Goal: Information Seeking & Learning: Learn about a topic

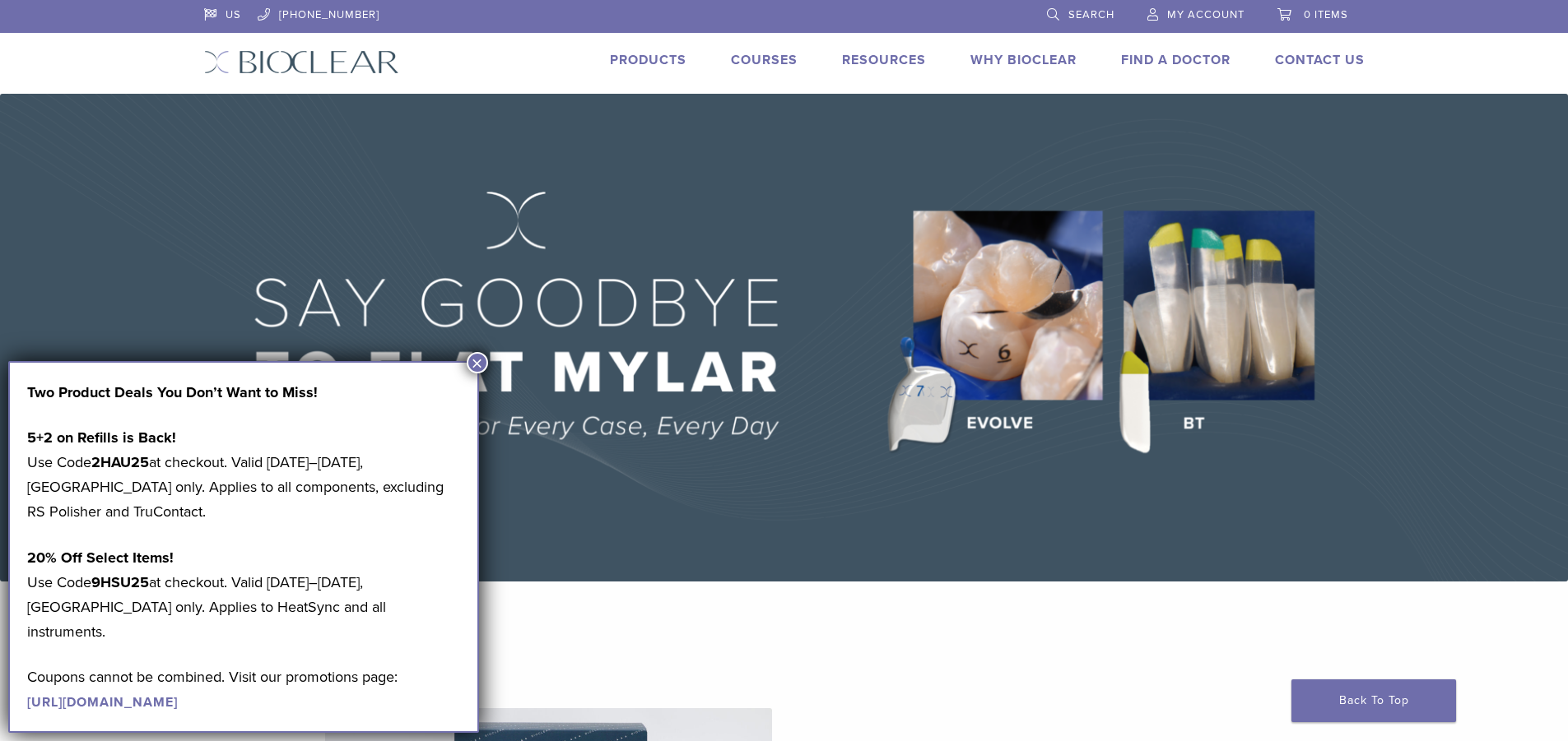
click at [475, 363] on button "×" at bounding box center [477, 363] width 21 height 21
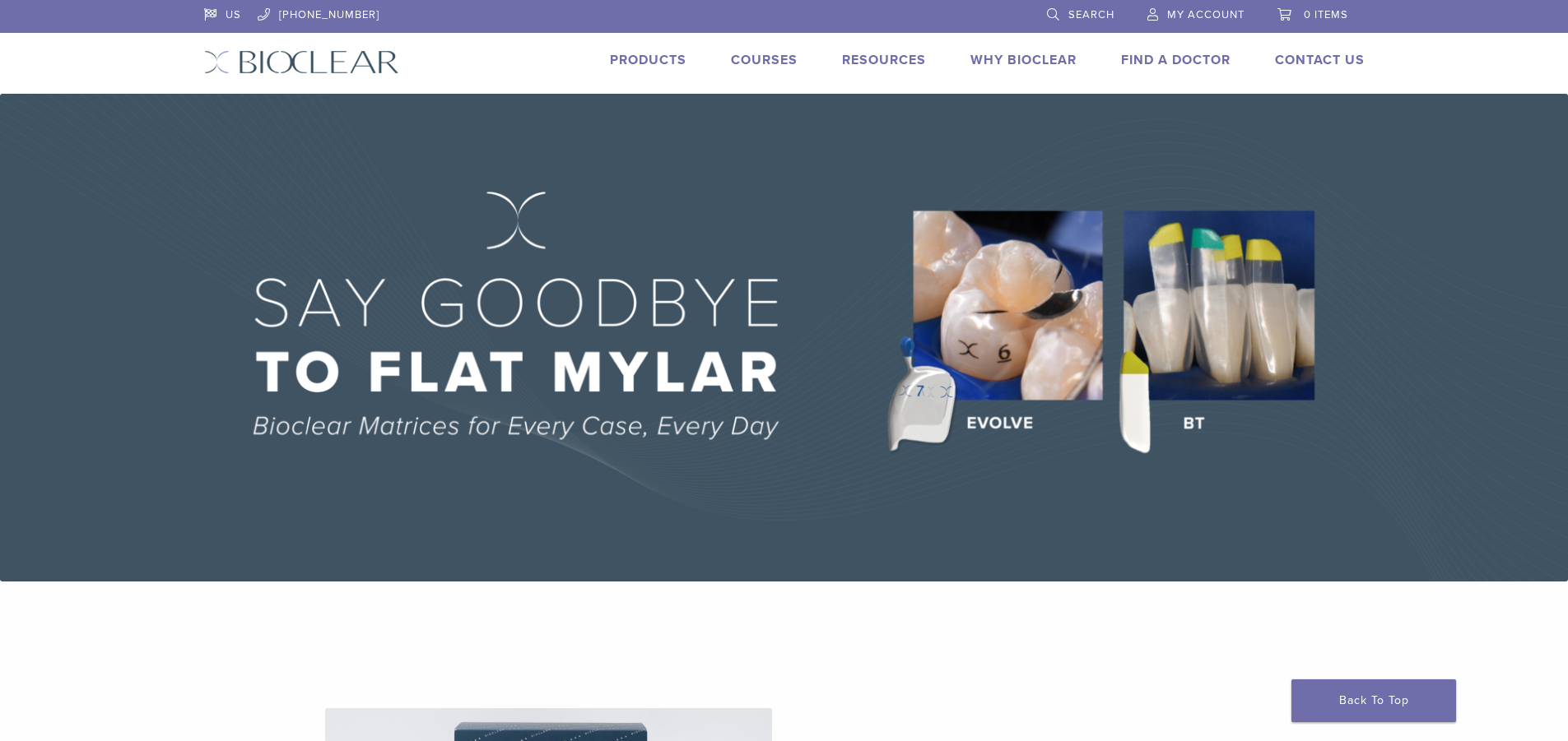
click at [662, 57] on link "Products" at bounding box center [648, 59] width 77 height 16
click at [997, 61] on link "Why Bioclear" at bounding box center [1023, 59] width 106 height 16
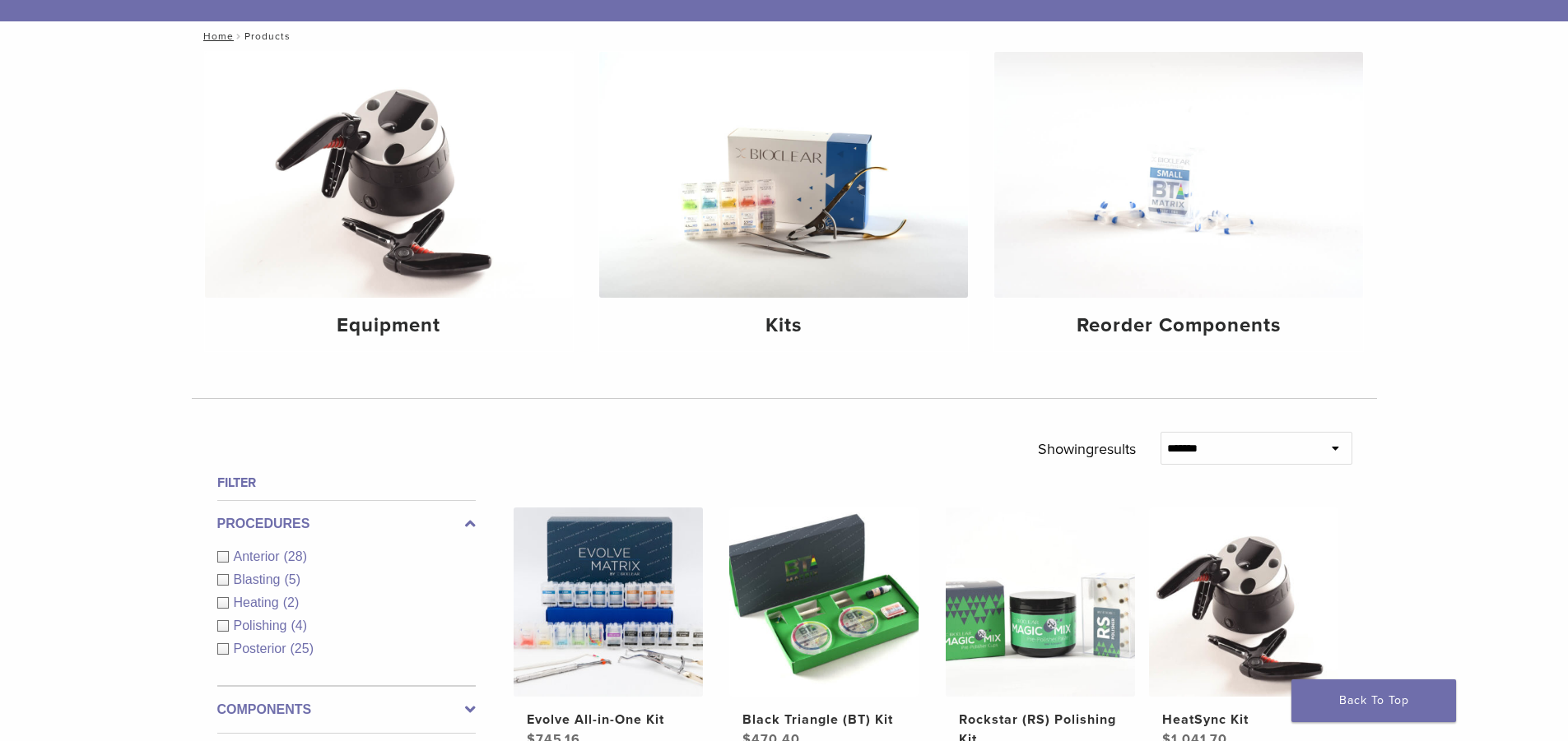
scroll to position [82, 0]
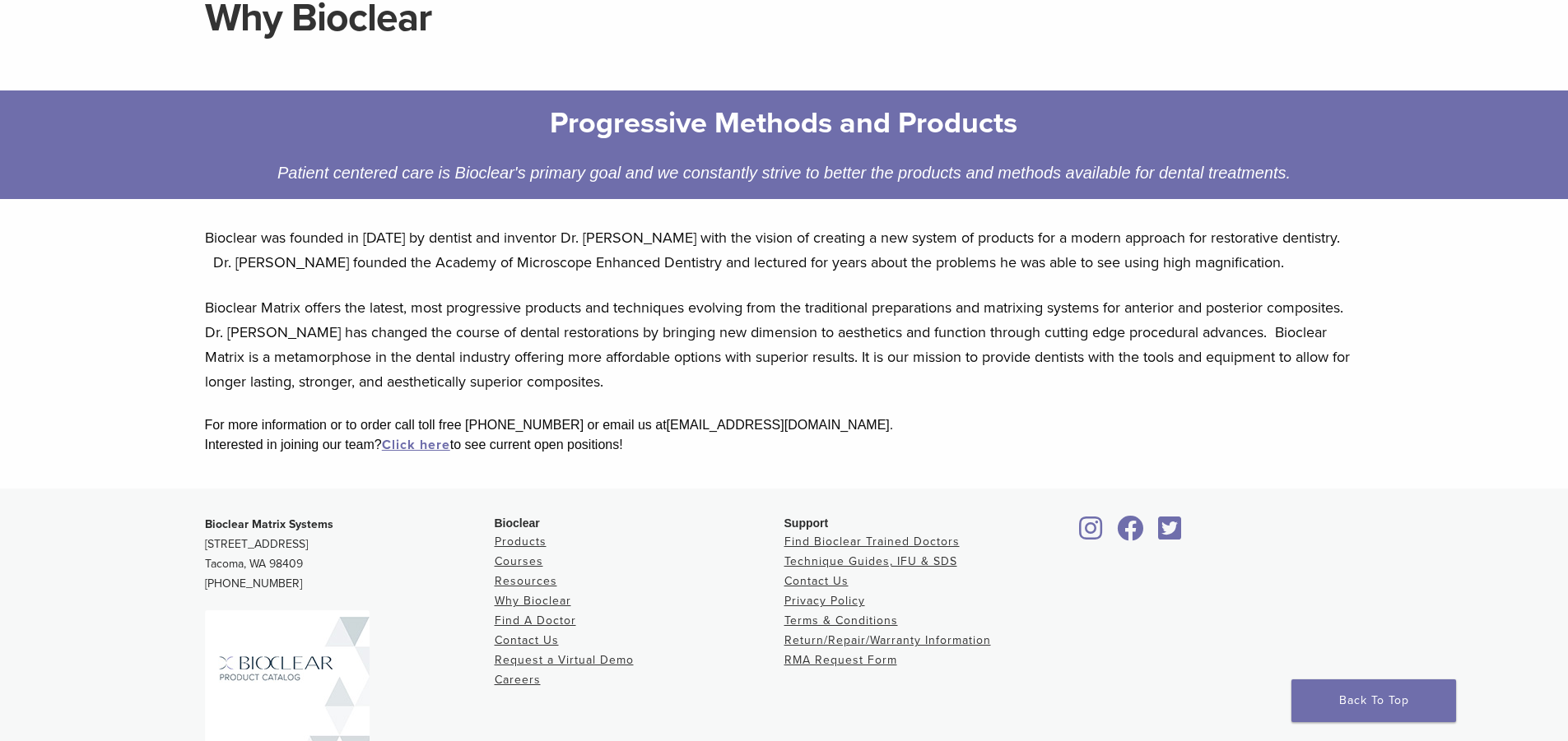
scroll to position [305, 0]
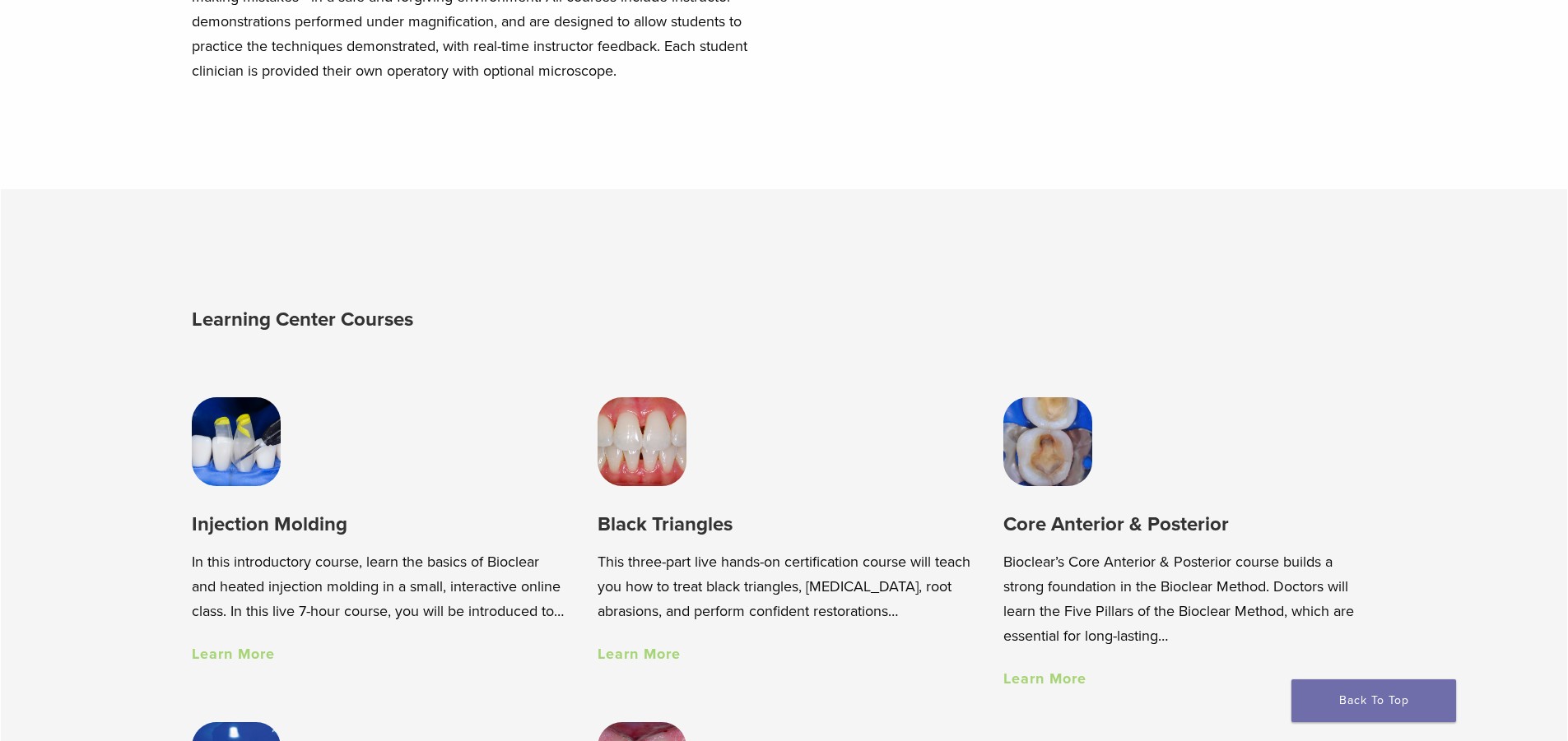
scroll to position [1069, 0]
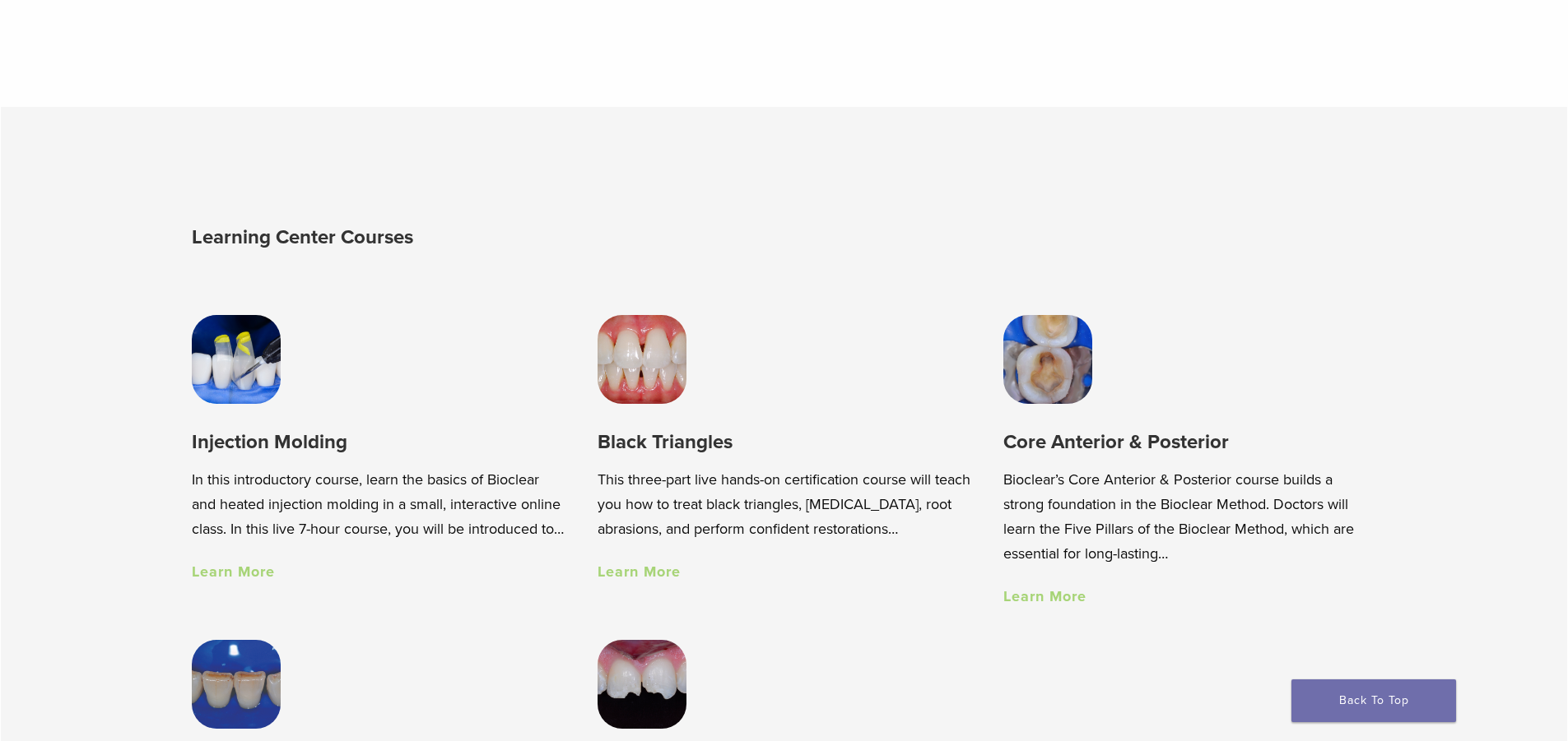
click at [1051, 603] on link "Learn More" at bounding box center [1044, 596] width 83 height 18
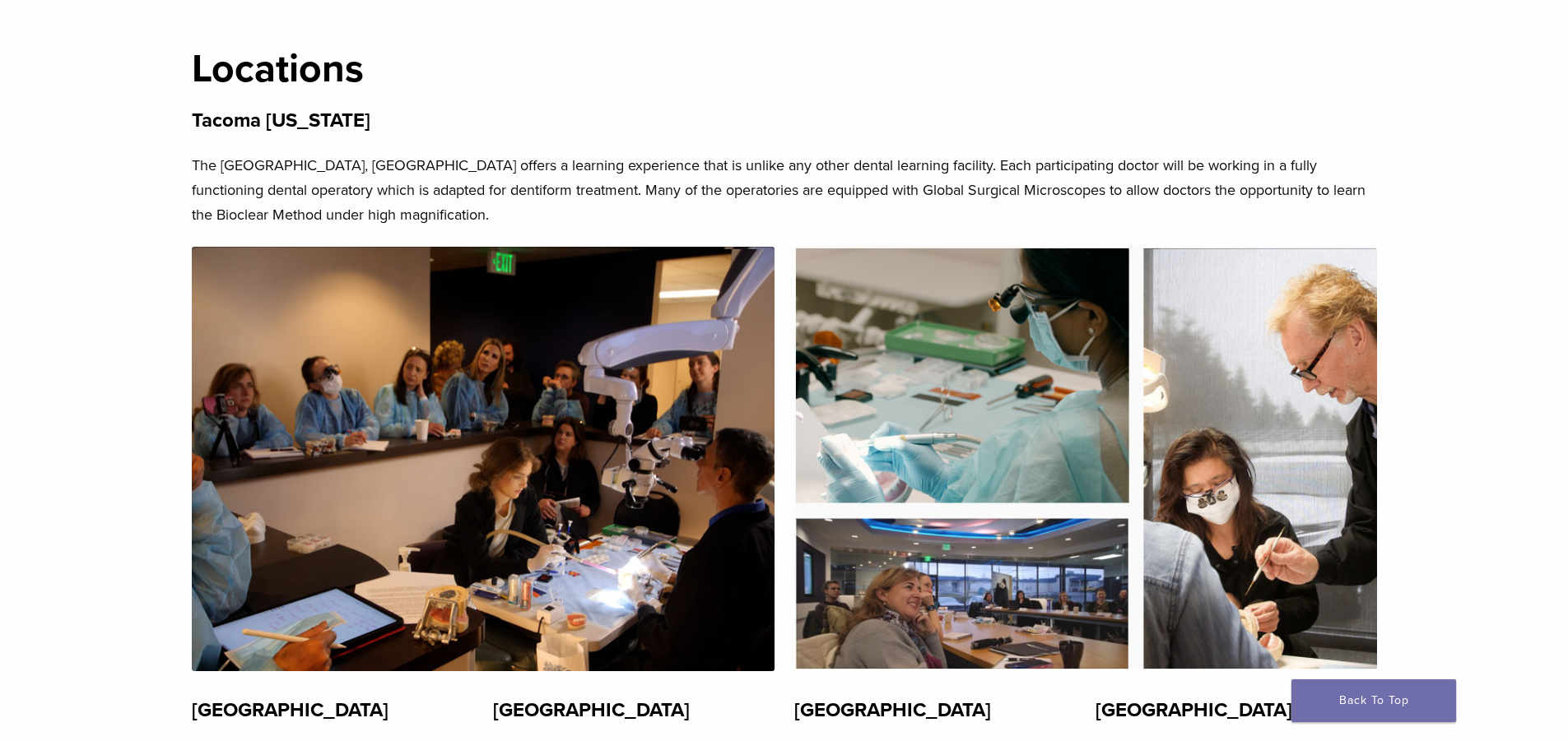
scroll to position [3455, 0]
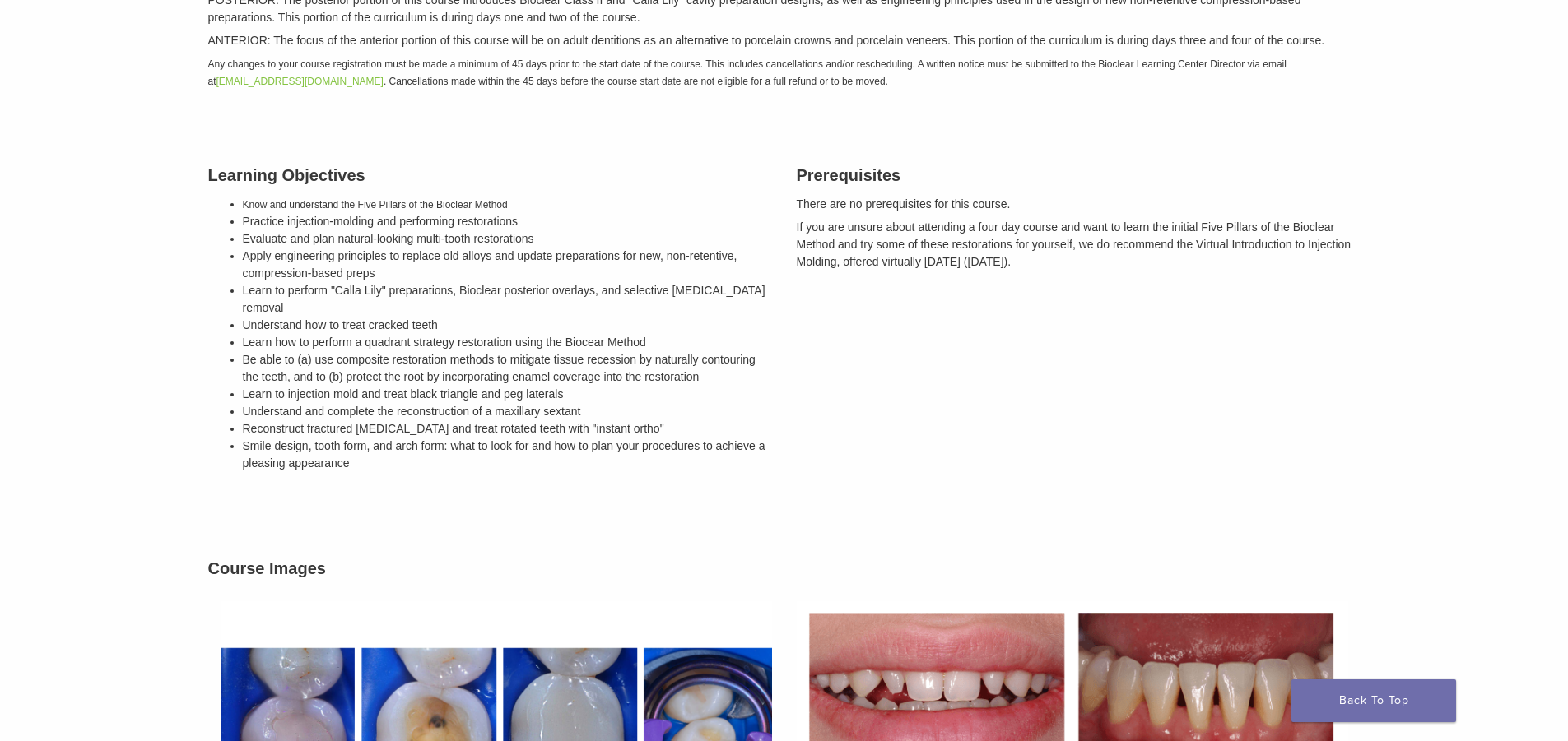
scroll to position [822, 0]
